Goal: Information Seeking & Learning: Check status

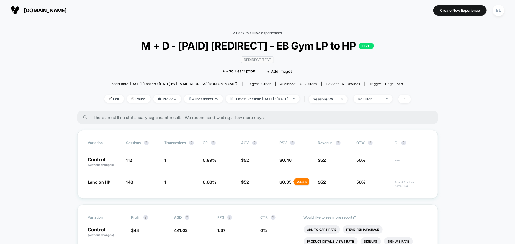
click at [249, 35] on link "< Back to all live experiences" at bounding box center [257, 33] width 49 height 4
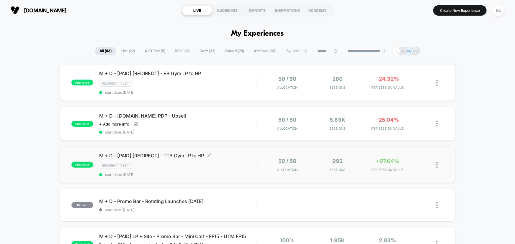
click at [223, 167] on div "Redirect Test" at bounding box center [178, 165] width 158 height 7
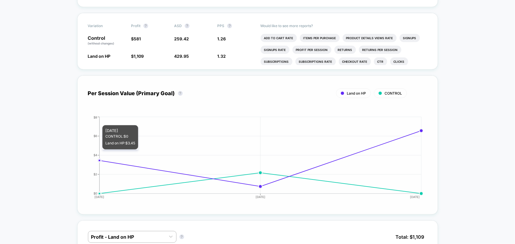
scroll to position [326, 0]
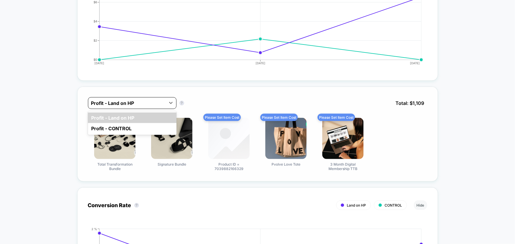
click at [165, 101] on div "Profit - Land on HP" at bounding box center [126, 103] width 77 height 9
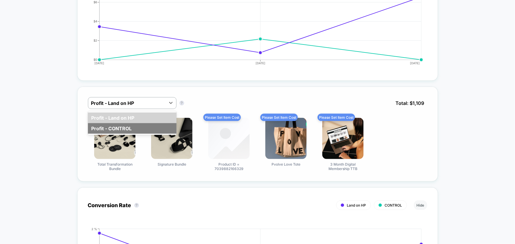
click at [145, 128] on div "Profit - CONTROL" at bounding box center [132, 128] width 89 height 11
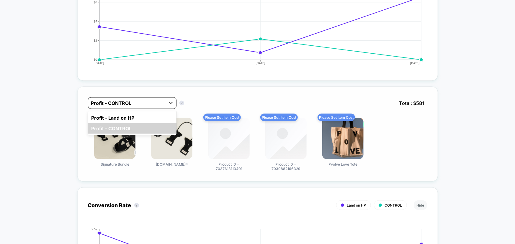
click at [169, 102] on icon at bounding box center [171, 103] width 6 height 6
click at [153, 119] on div "Profit - Land on HP" at bounding box center [132, 118] width 89 height 11
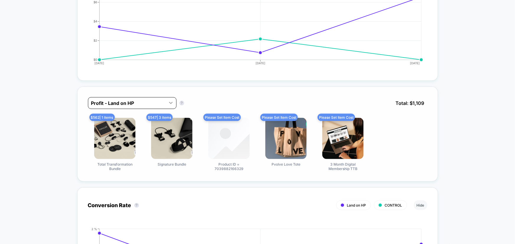
click at [169, 98] on div at bounding box center [171, 103] width 11 height 11
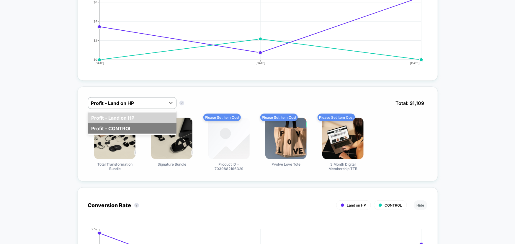
click at [151, 127] on div "Profit - CONTROL" at bounding box center [132, 128] width 89 height 11
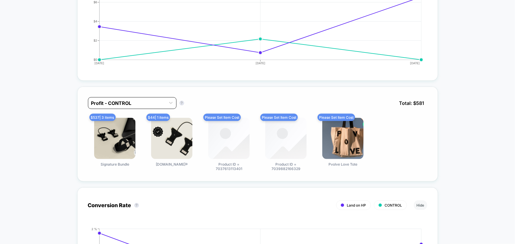
click at [161, 104] on div at bounding box center [126, 103] width 71 height 7
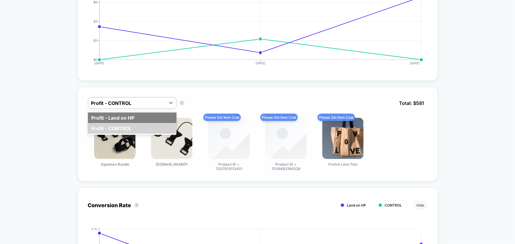
click at [150, 118] on div "Profit - Land on HP" at bounding box center [132, 118] width 89 height 11
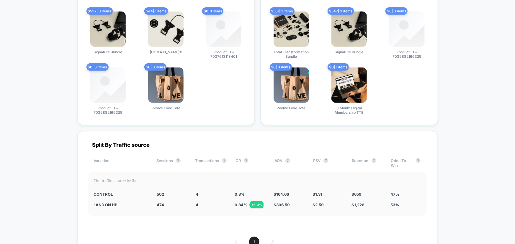
scroll to position [1153, 0]
